Goal: Find specific page/section: Find specific page/section

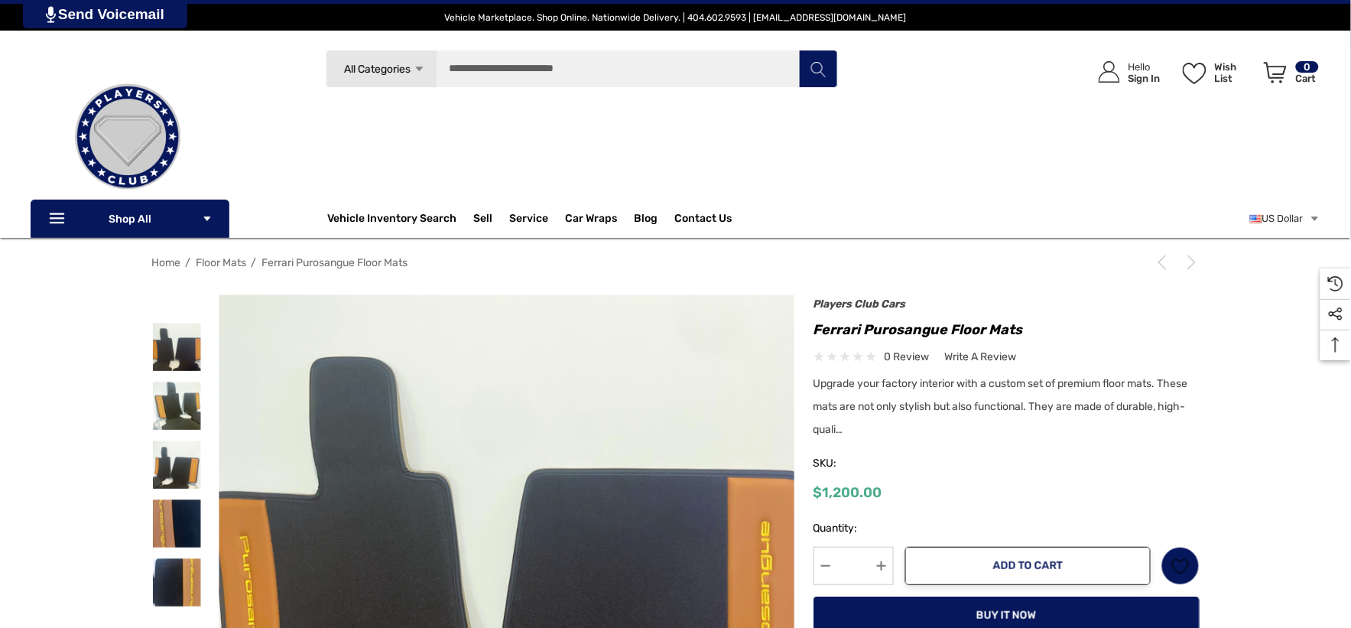
click at [216, 258] on span "Floor Mats" at bounding box center [222, 262] width 50 height 13
